Goal: Information Seeking & Learning: Learn about a topic

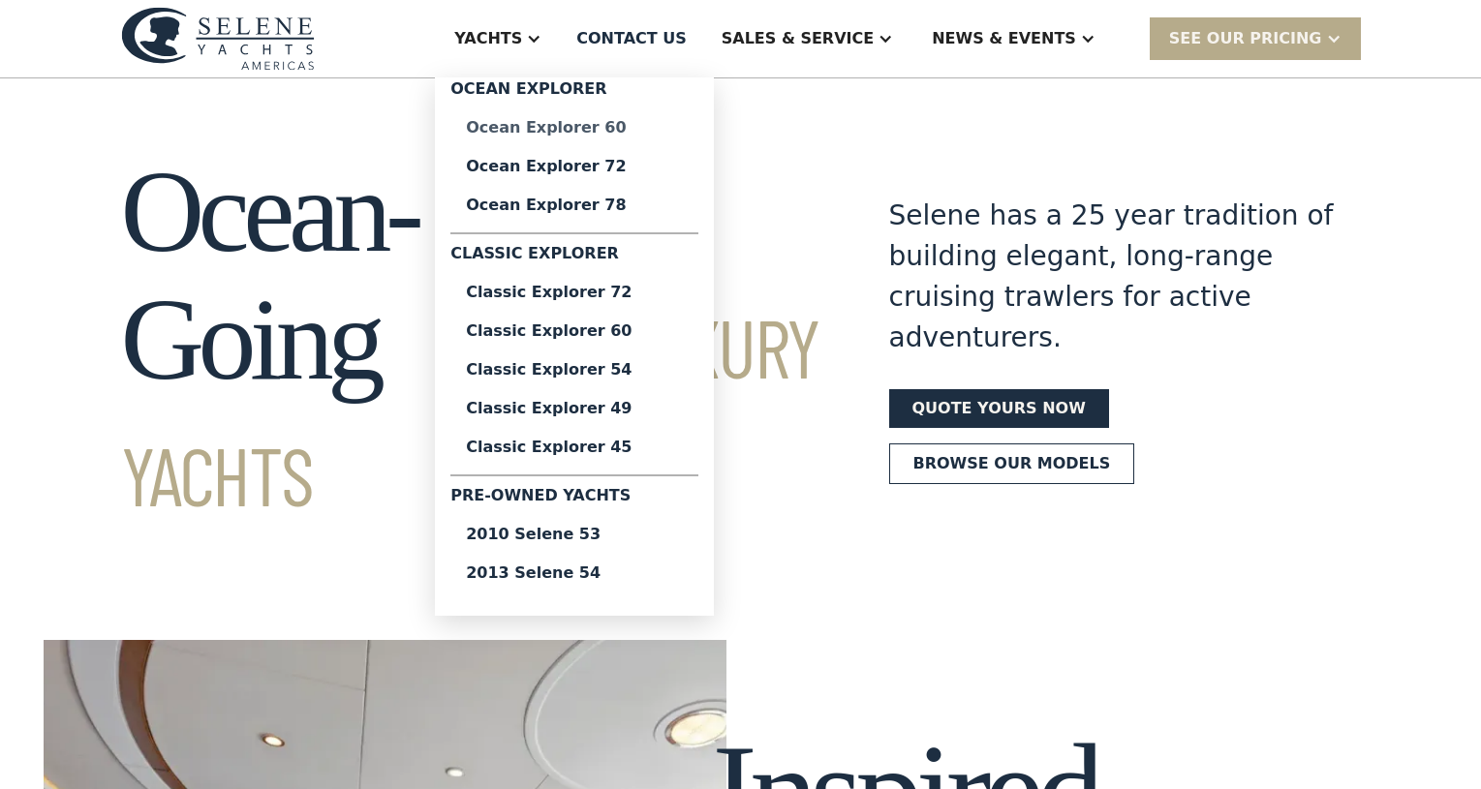
click at [612, 130] on div "Ocean Explorer 60" at bounding box center [574, 127] width 217 height 15
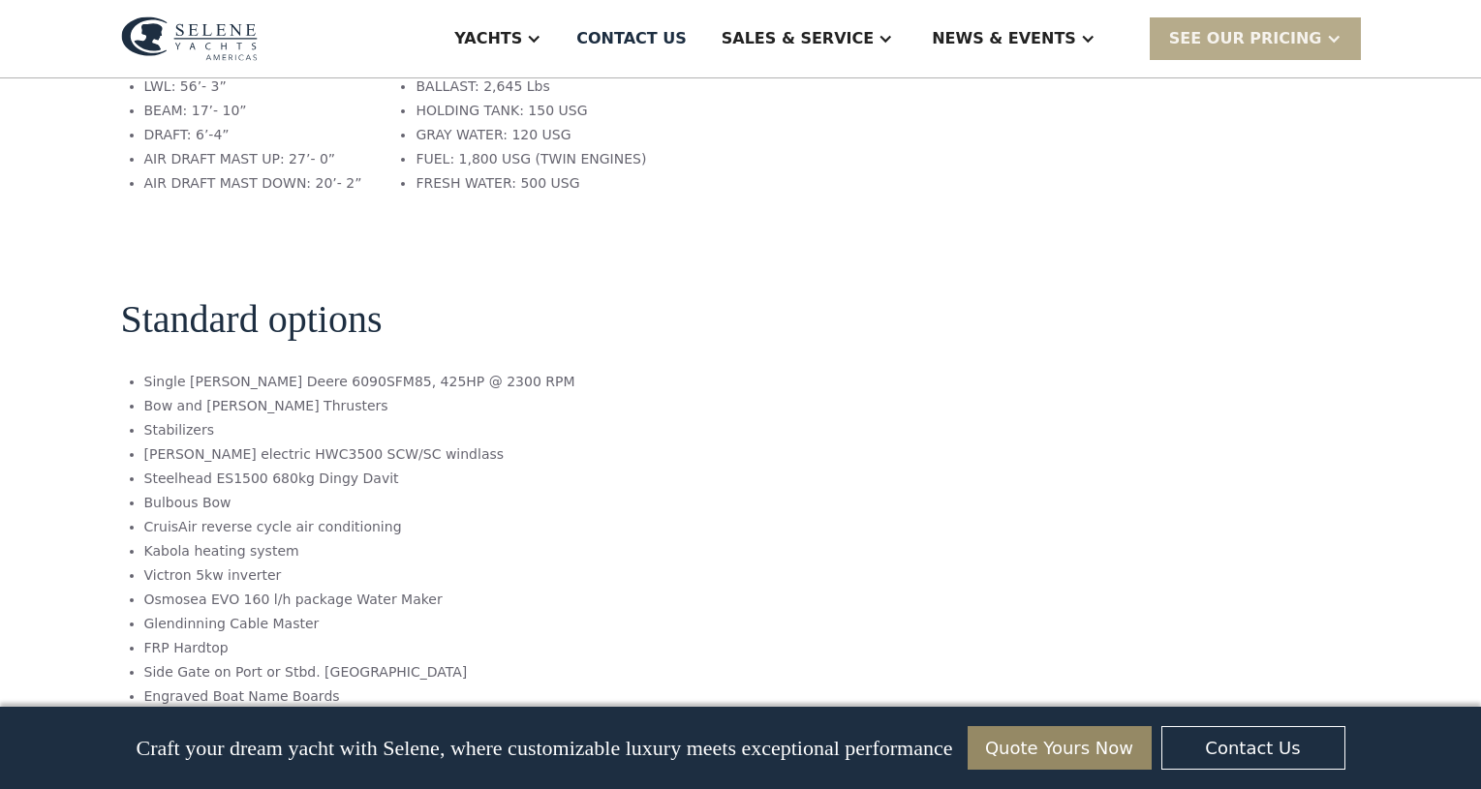
scroll to position [3293, 0]
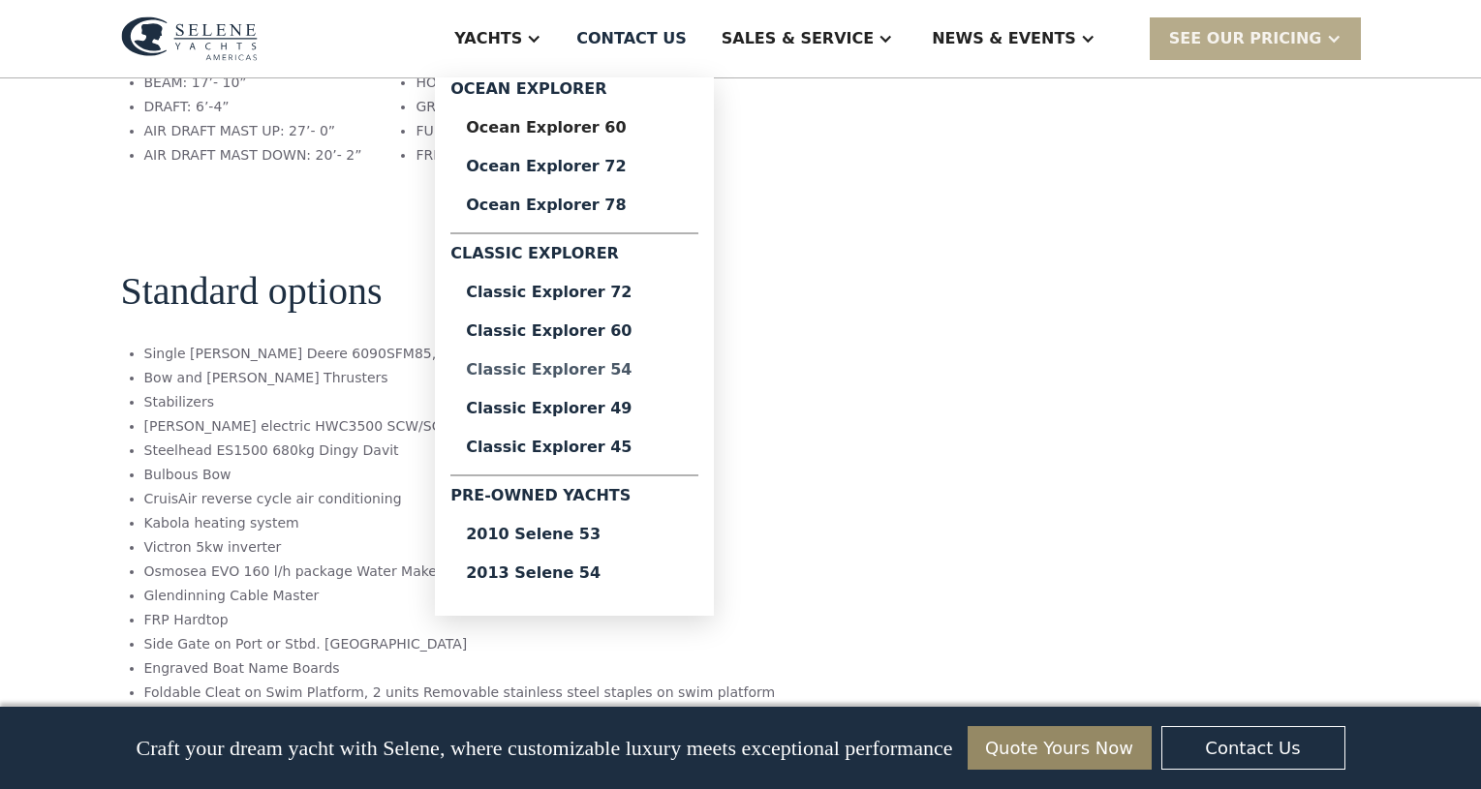
click at [640, 372] on div "Classic Explorer 54" at bounding box center [574, 369] width 217 height 15
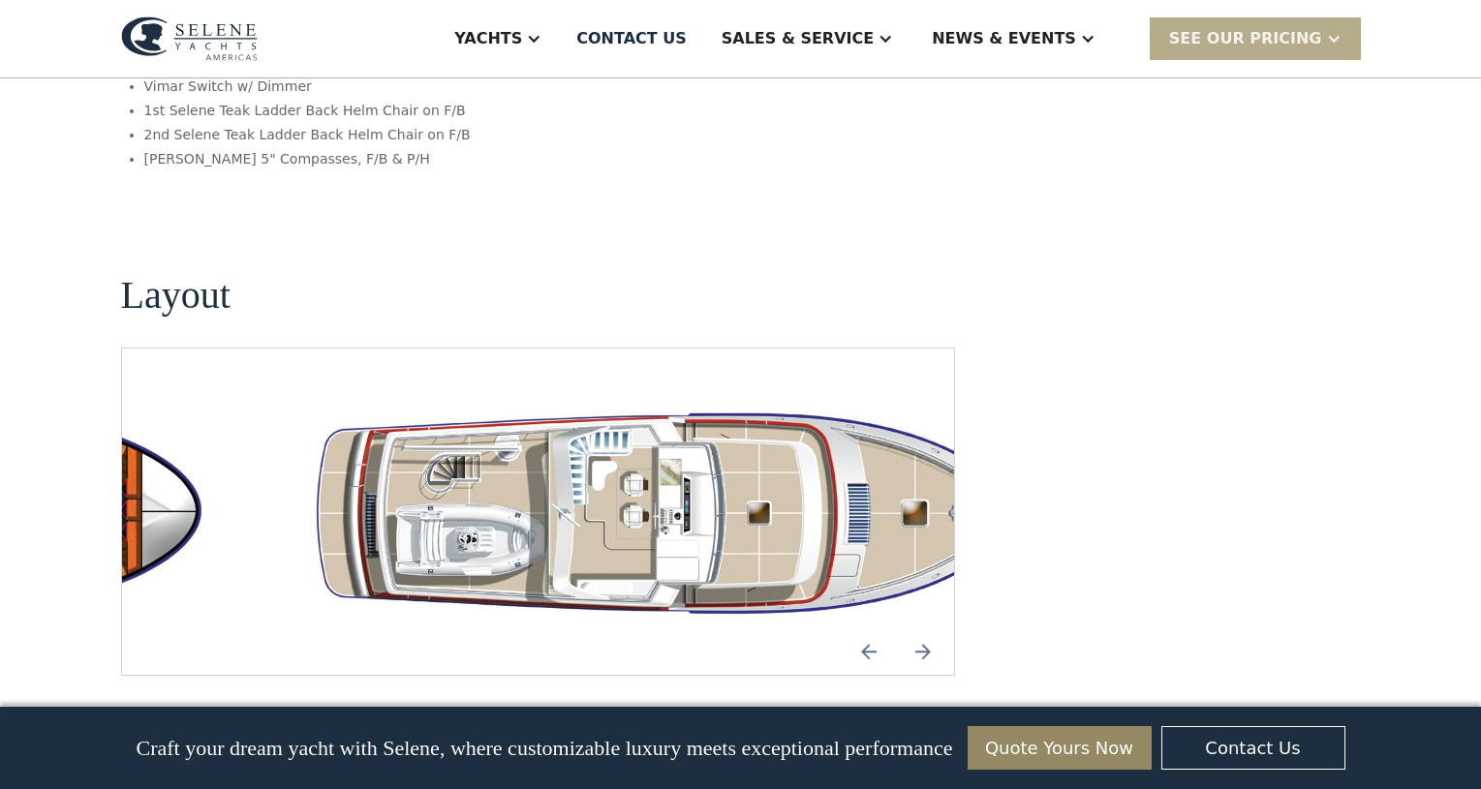
scroll to position [3390, 0]
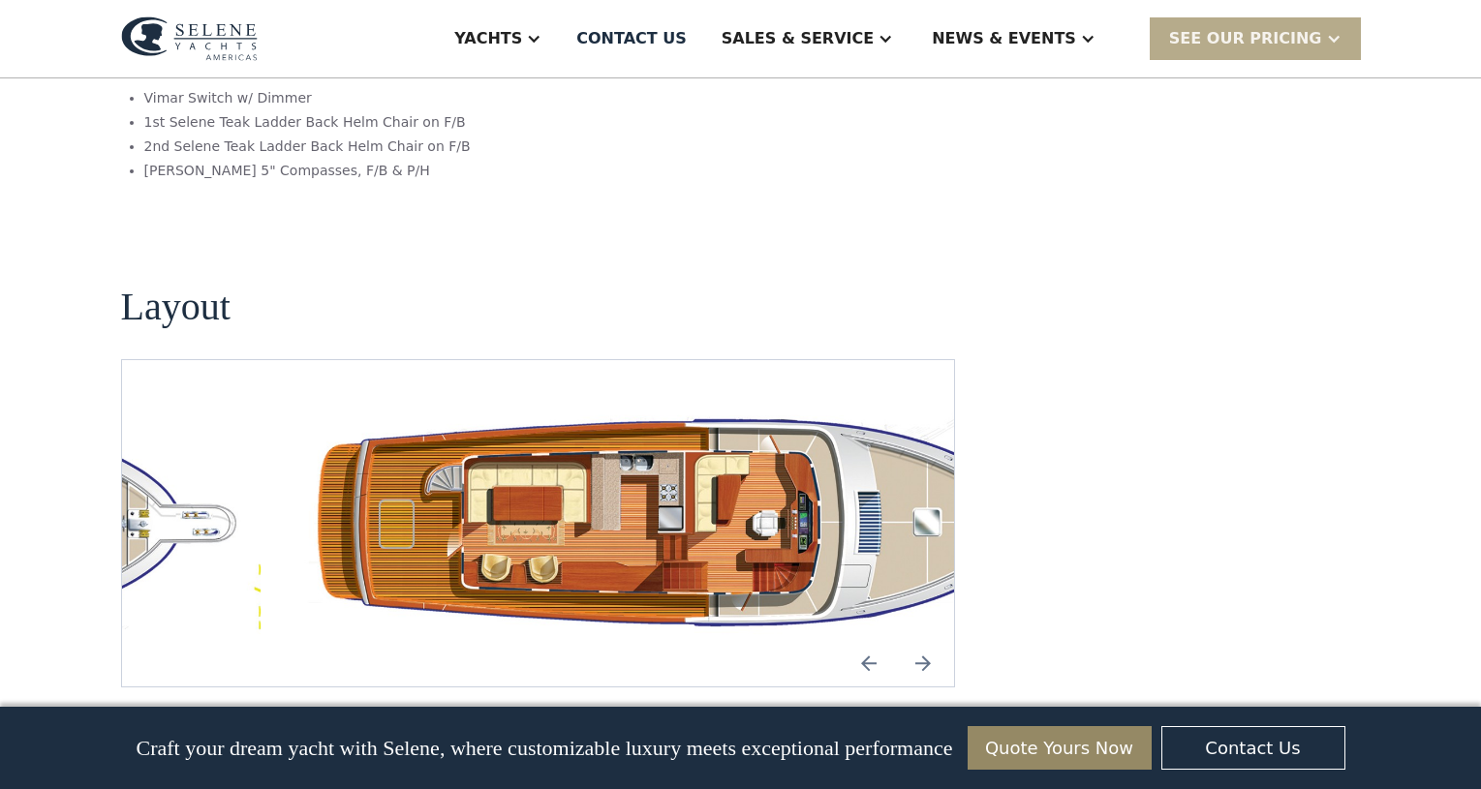
click at [922, 640] on img "Next slide" at bounding box center [923, 663] width 46 height 46
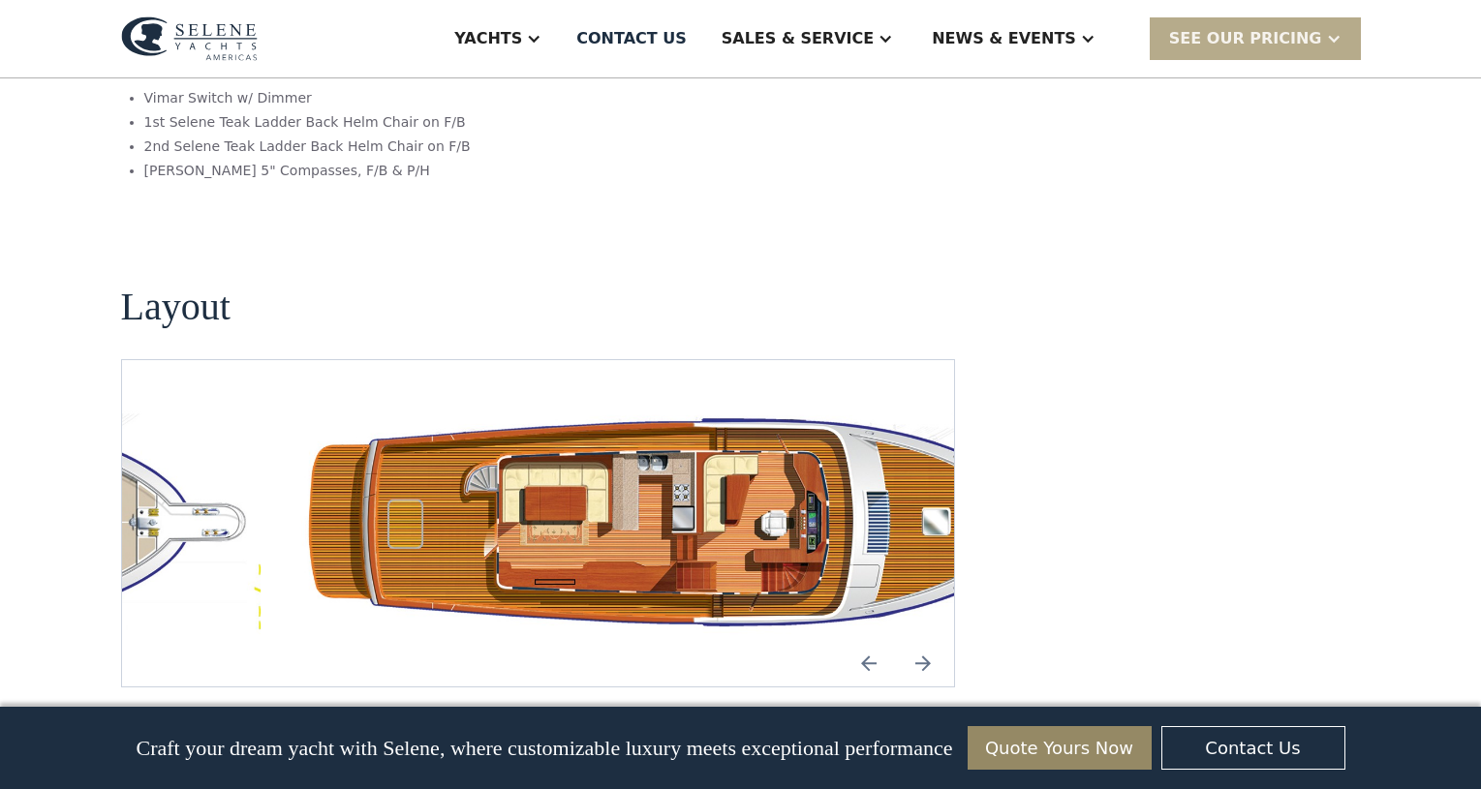
click at [922, 640] on img "Next slide" at bounding box center [923, 663] width 46 height 46
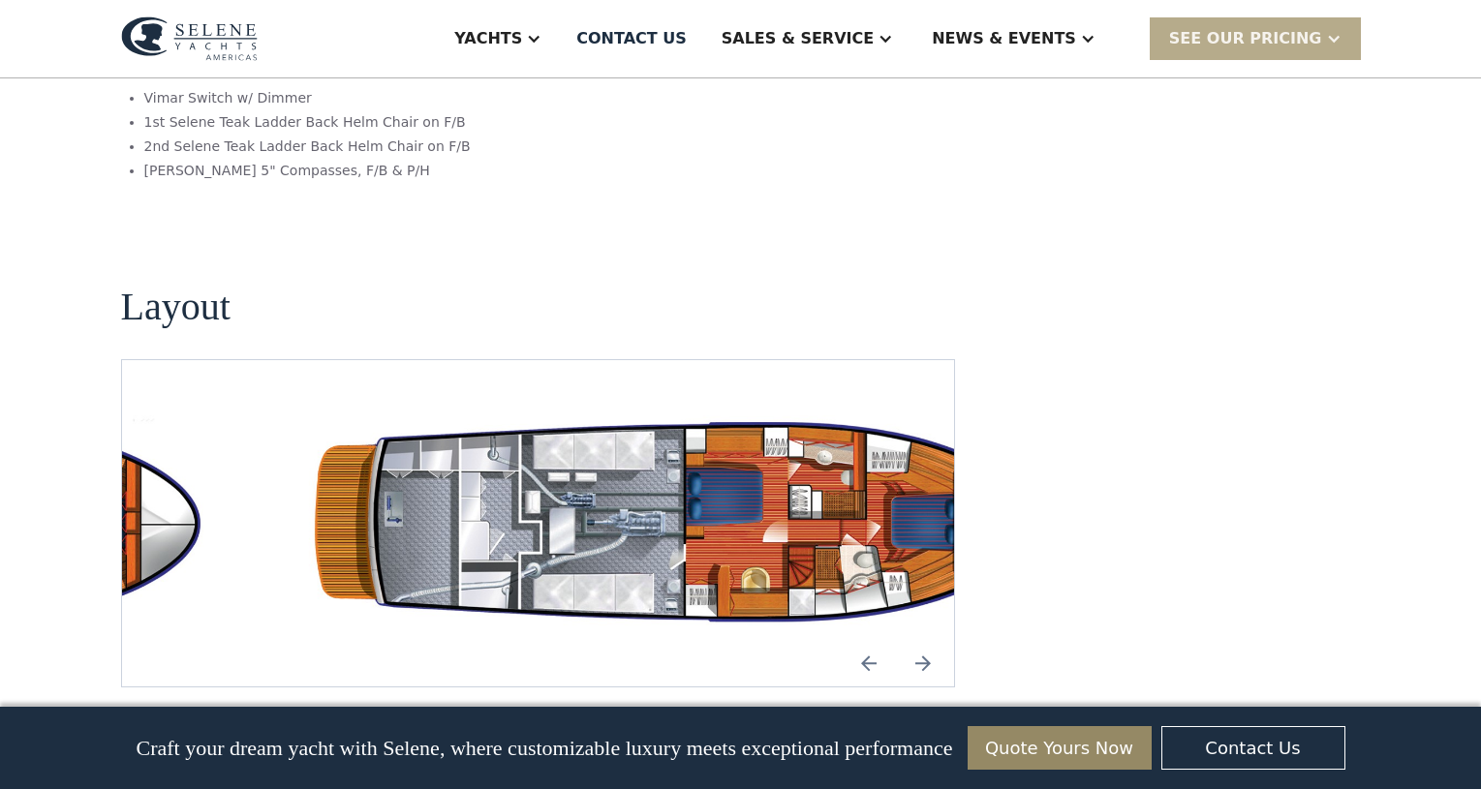
click at [922, 640] on img "Next slide" at bounding box center [923, 663] width 46 height 46
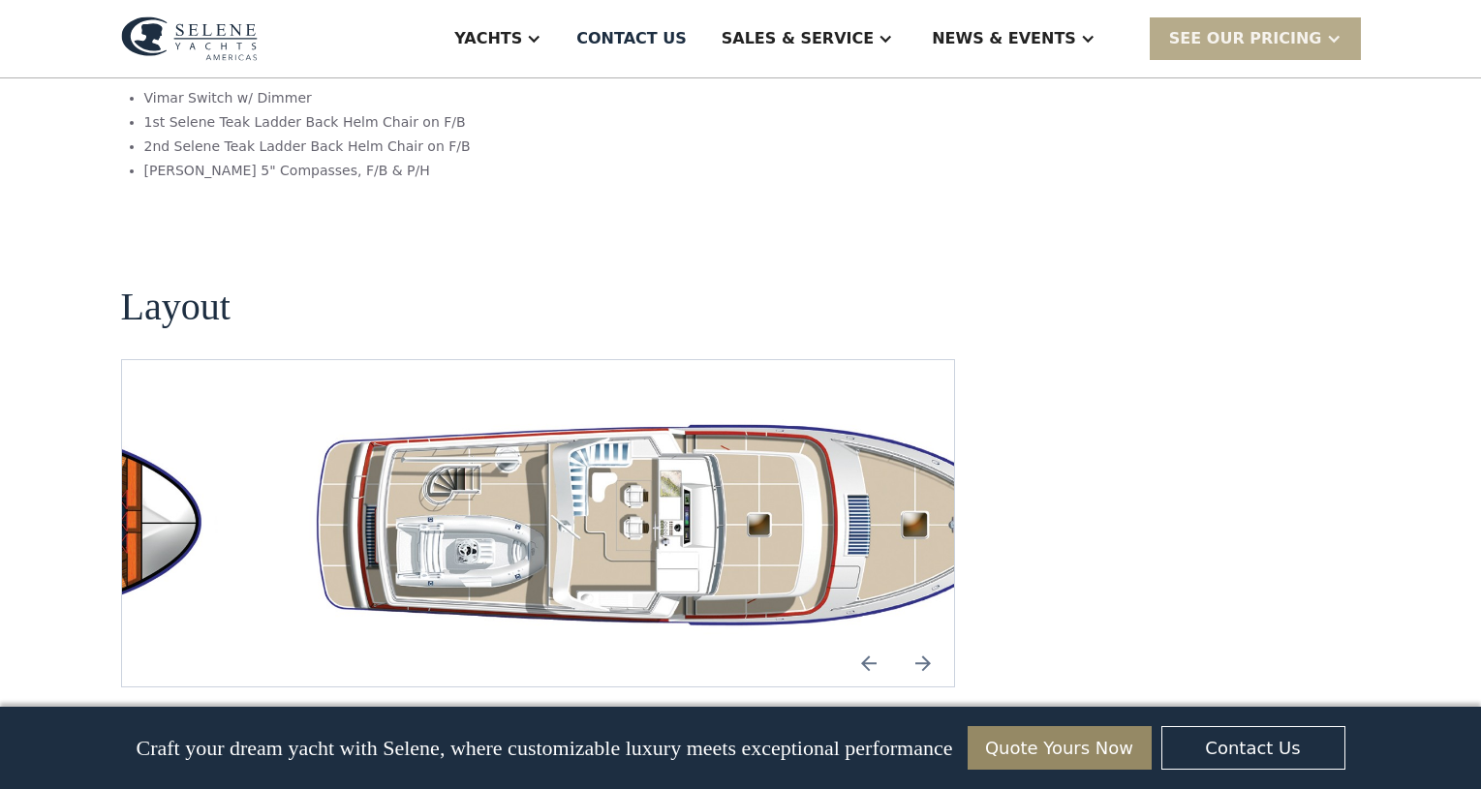
click at [922, 640] on img "Next slide" at bounding box center [923, 663] width 46 height 46
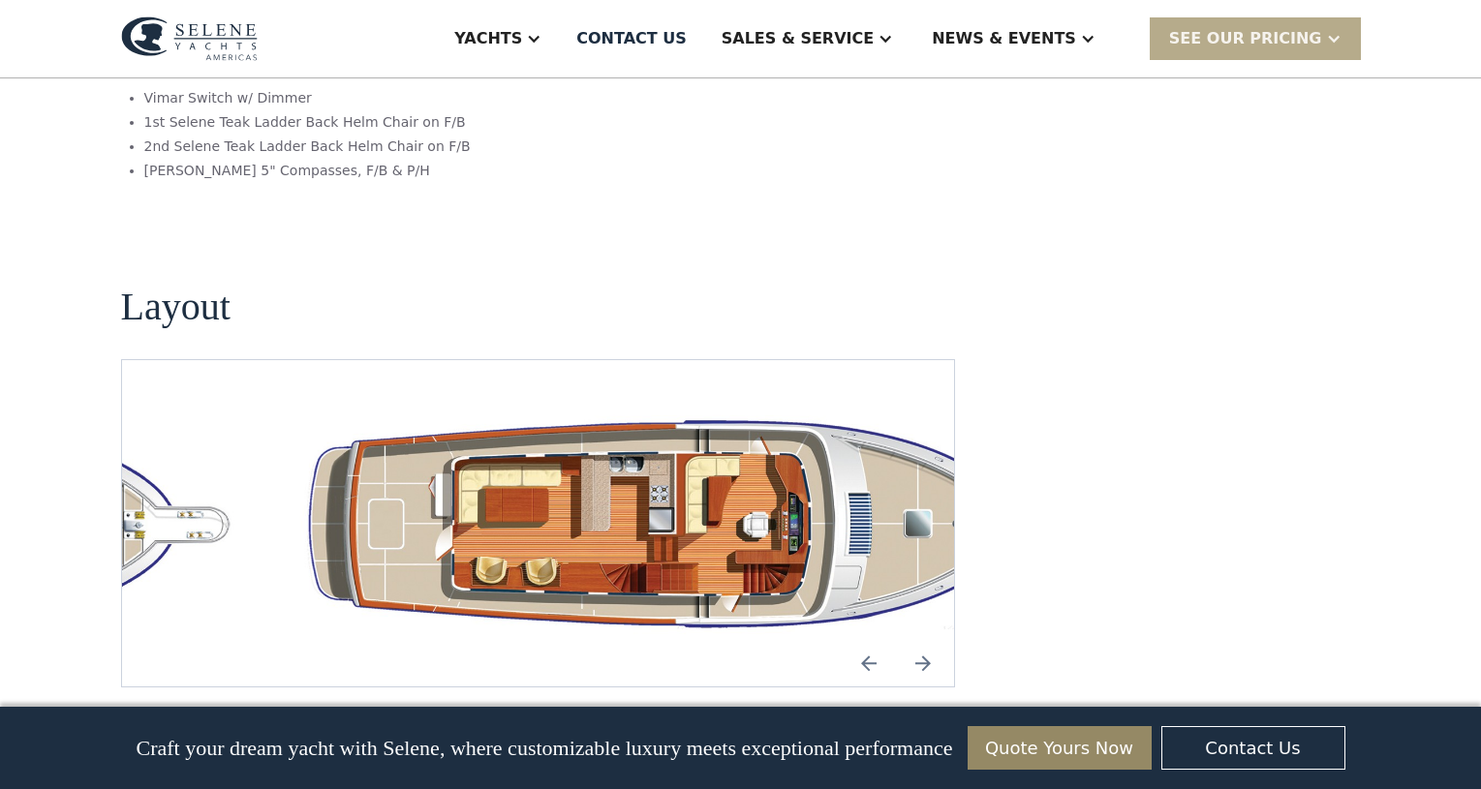
click at [922, 640] on img "Next slide" at bounding box center [923, 663] width 46 height 46
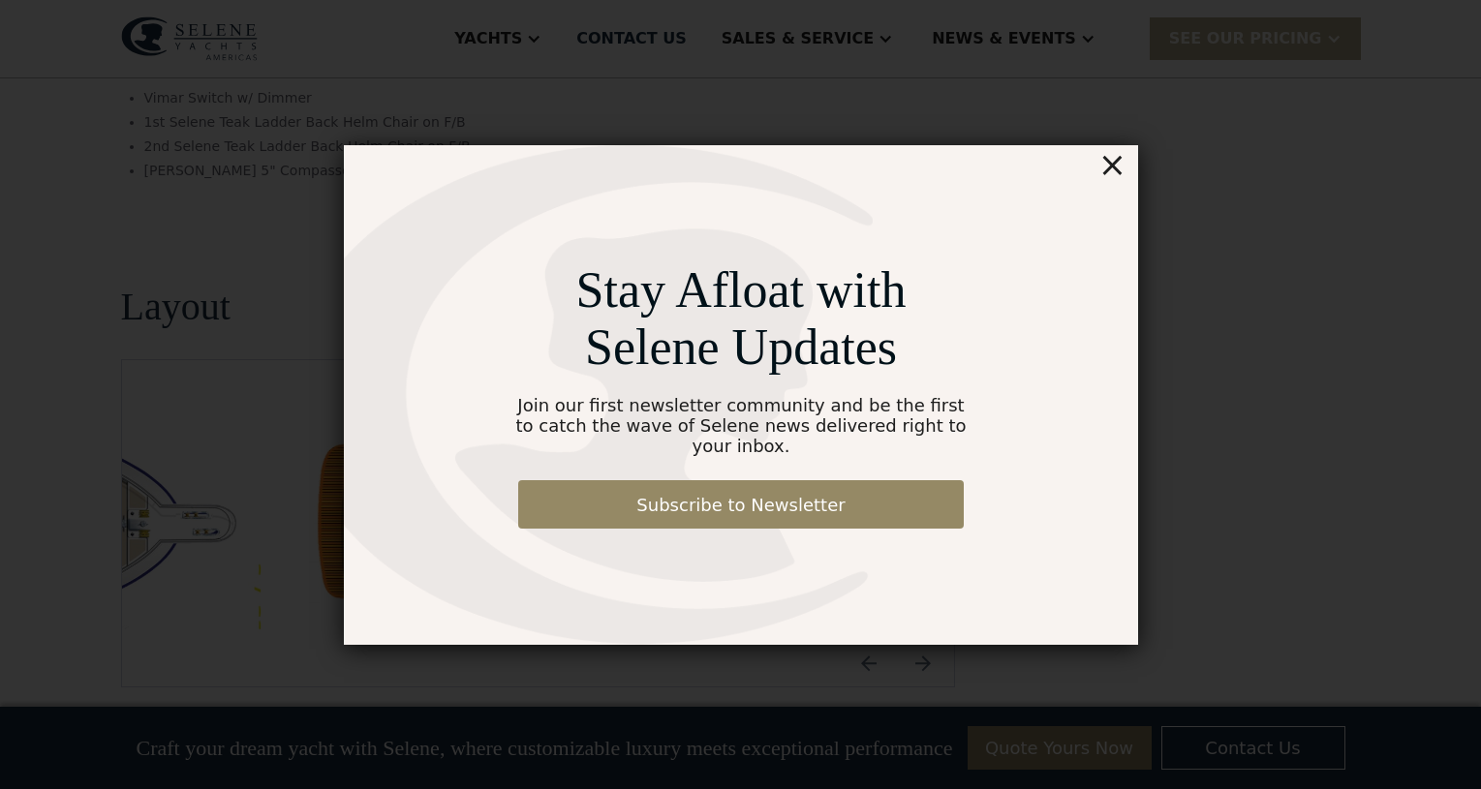
click at [1115, 172] on div "×" at bounding box center [1111, 164] width 28 height 39
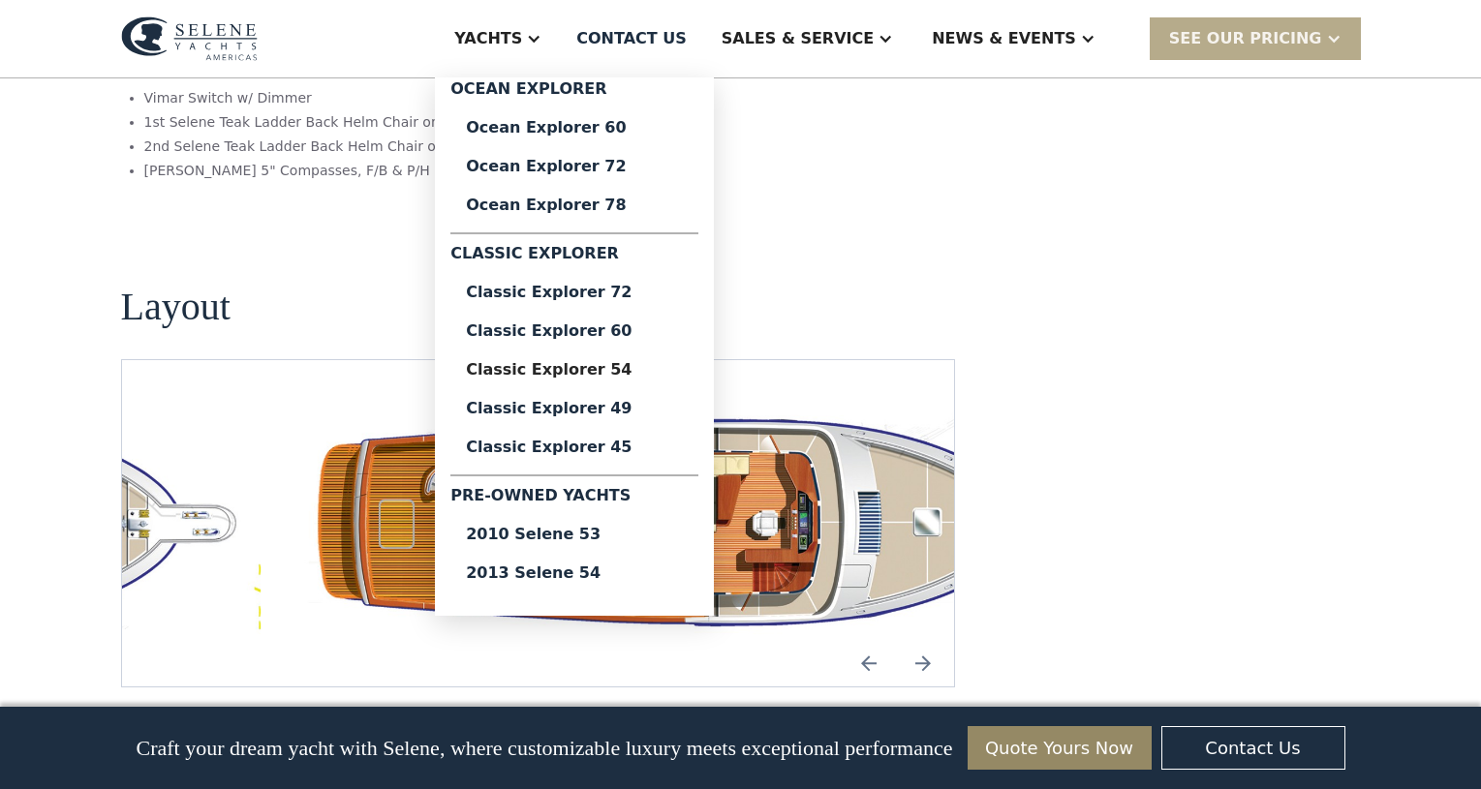
click at [541, 43] on div at bounding box center [533, 38] width 15 height 15
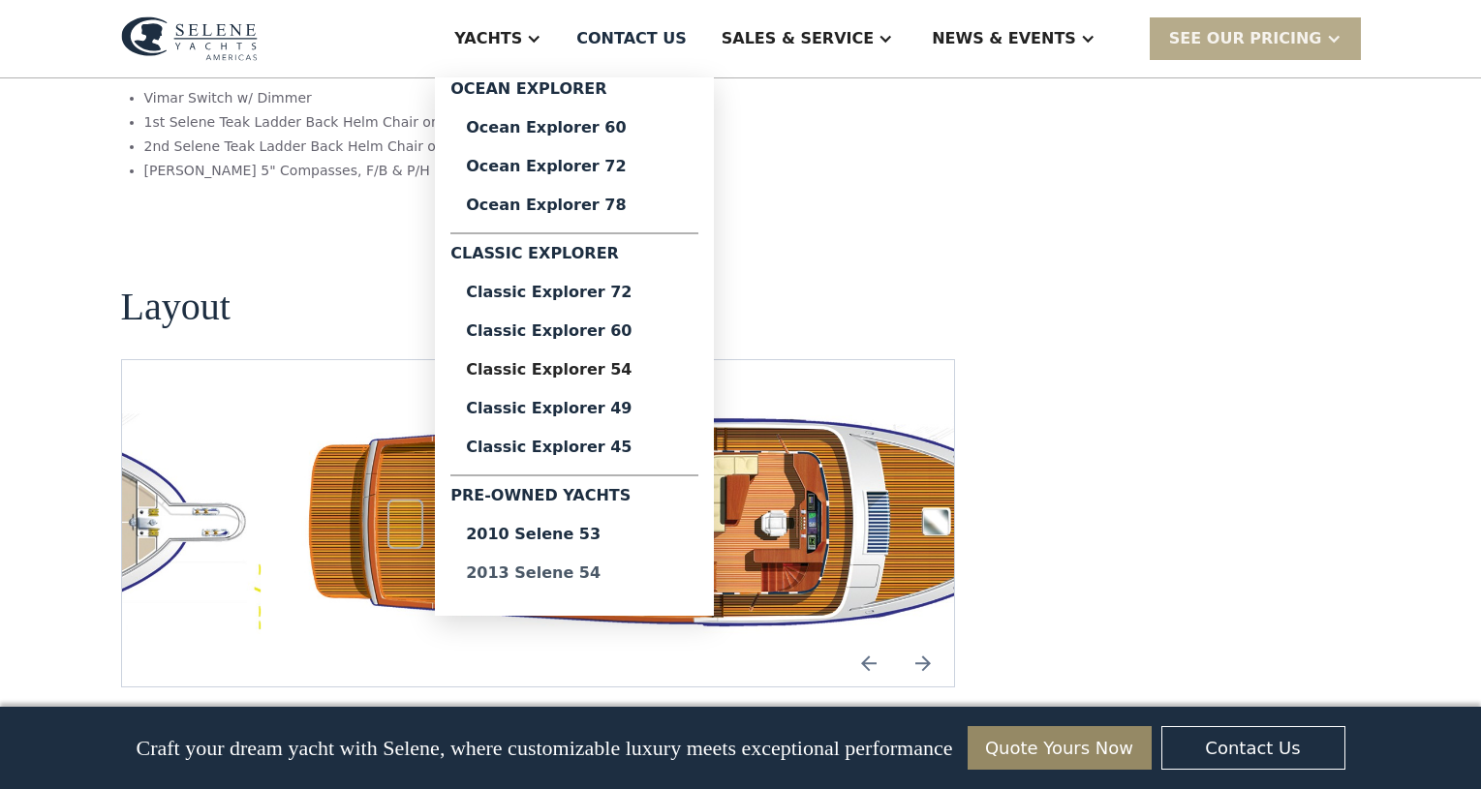
click at [619, 569] on div "2013 Selene 54" at bounding box center [574, 573] width 217 height 15
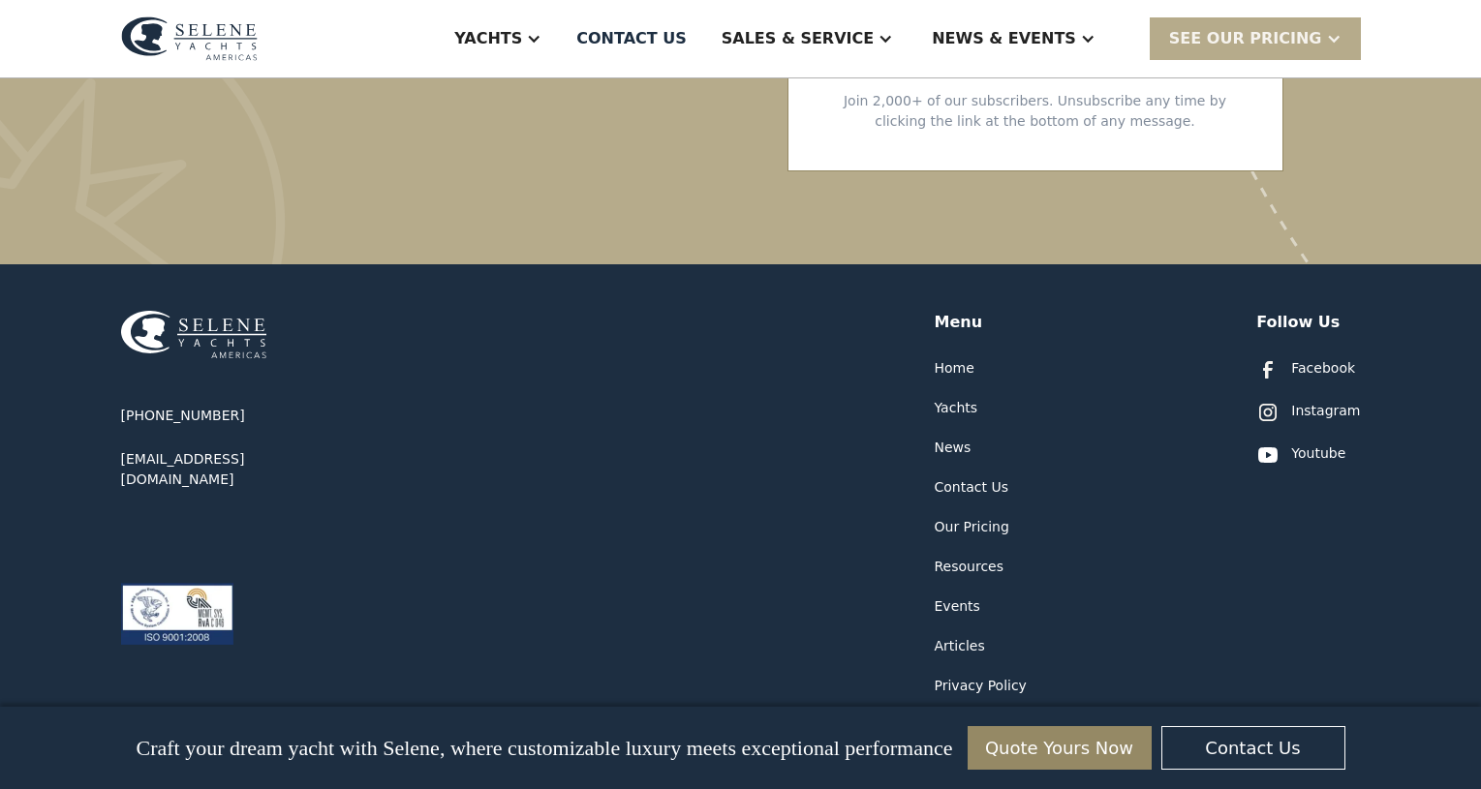
scroll to position [10898, 0]
